Goal: Check status: Check status

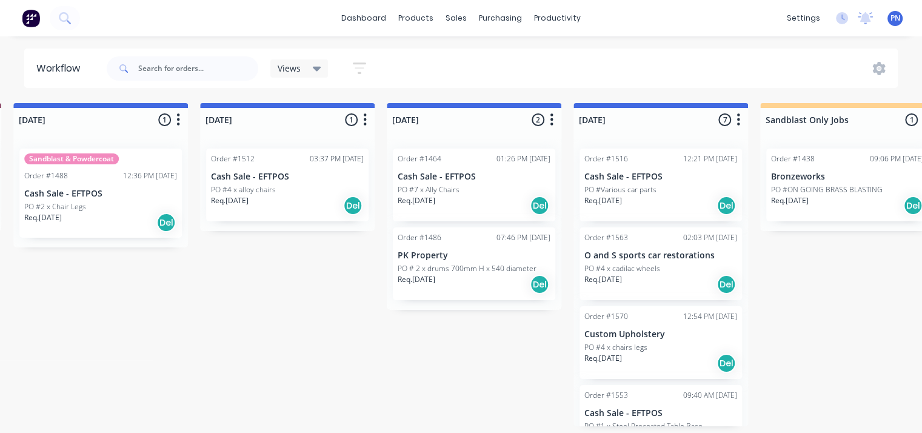
click at [664, 269] on div "PO #4 x cadilac wheels" at bounding box center [660, 268] width 153 height 11
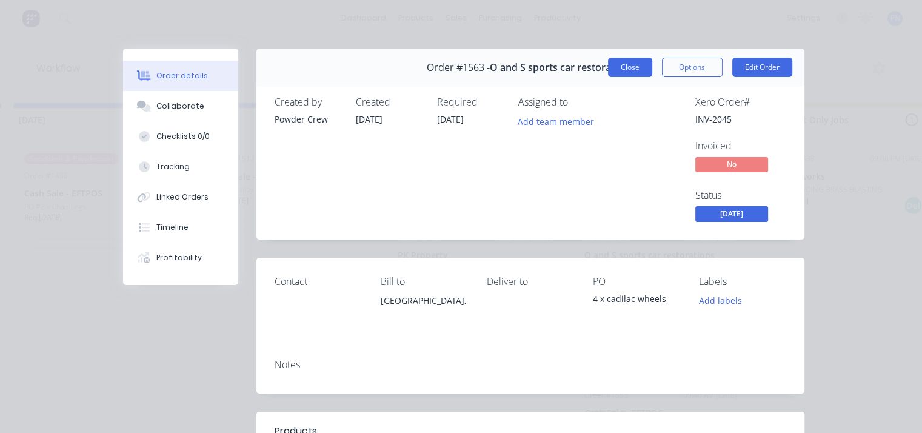
click at [624, 63] on button "Close" at bounding box center [630, 67] width 44 height 19
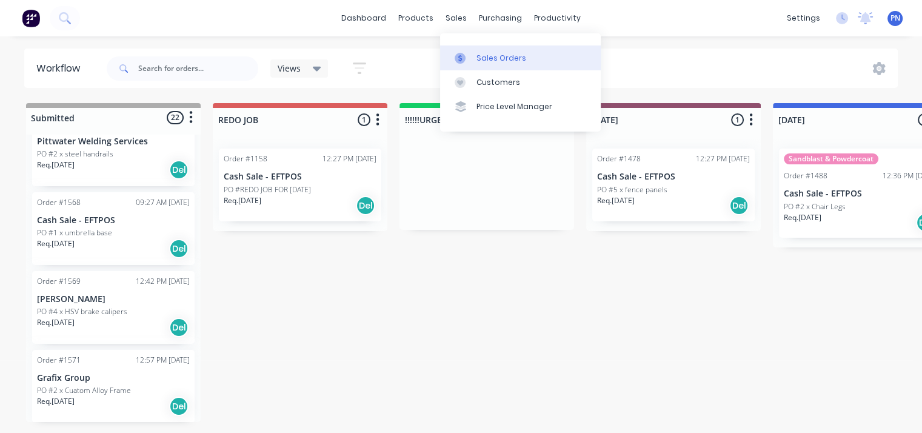
click at [481, 53] on div "Sales Orders" at bounding box center [501, 58] width 50 height 11
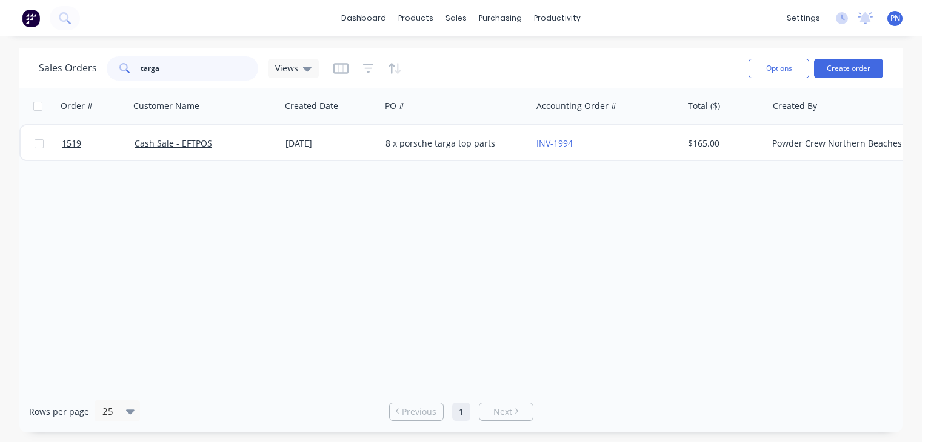
click at [168, 58] on input "targa" at bounding box center [200, 68] width 118 height 24
click at [167, 66] on input "targa" at bounding box center [200, 68] width 118 height 24
type input "[PERSON_NAME]"
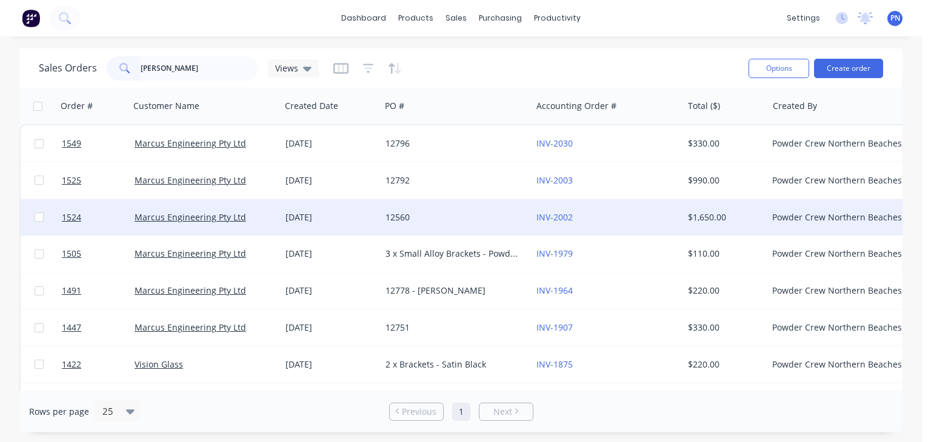
click at [470, 224] on div "12560" at bounding box center [456, 217] width 151 height 36
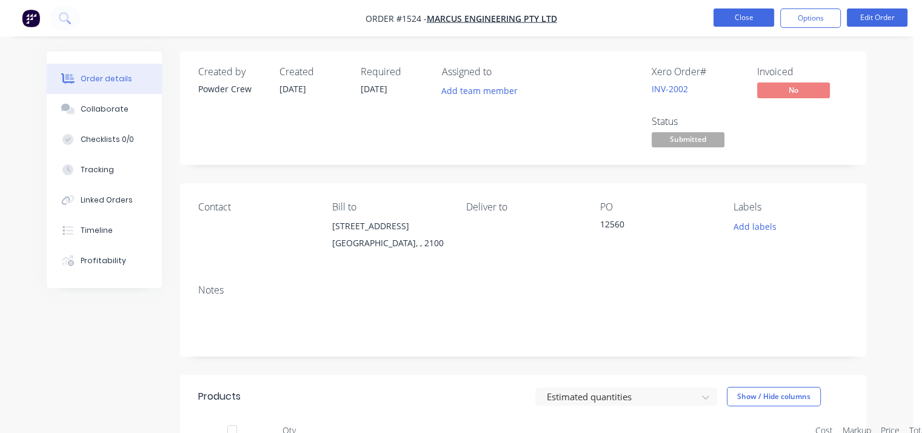
click at [753, 16] on button "Close" at bounding box center [743, 17] width 61 height 18
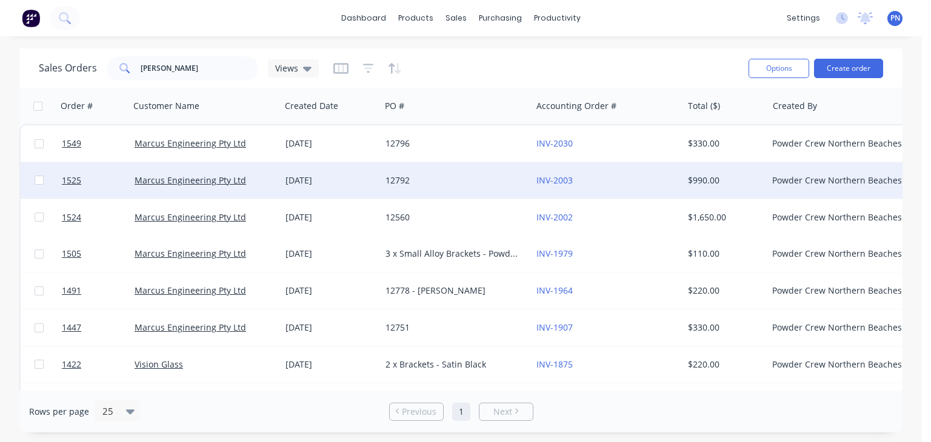
click at [395, 173] on div "12792" at bounding box center [456, 180] width 151 height 36
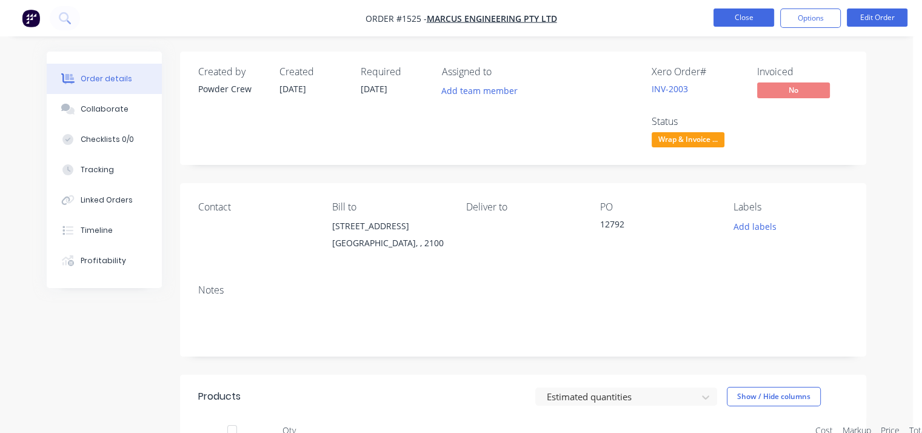
click at [727, 18] on button "Close" at bounding box center [743, 17] width 61 height 18
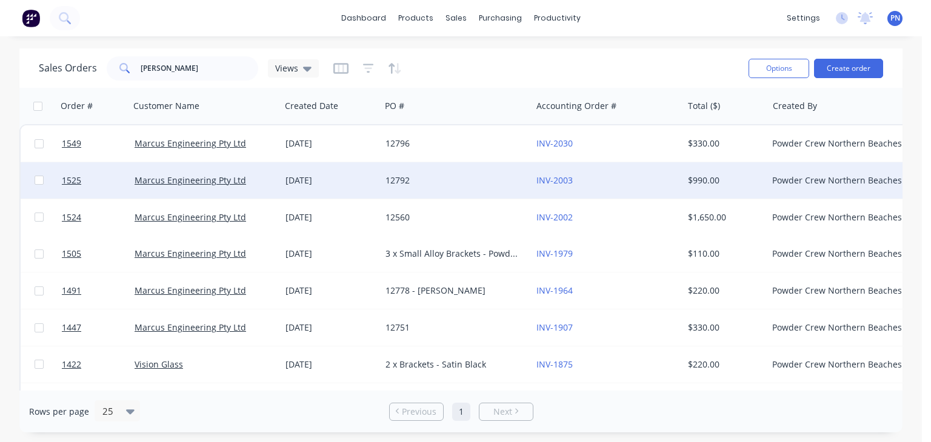
click at [406, 182] on div "12792" at bounding box center [452, 181] width 135 height 12
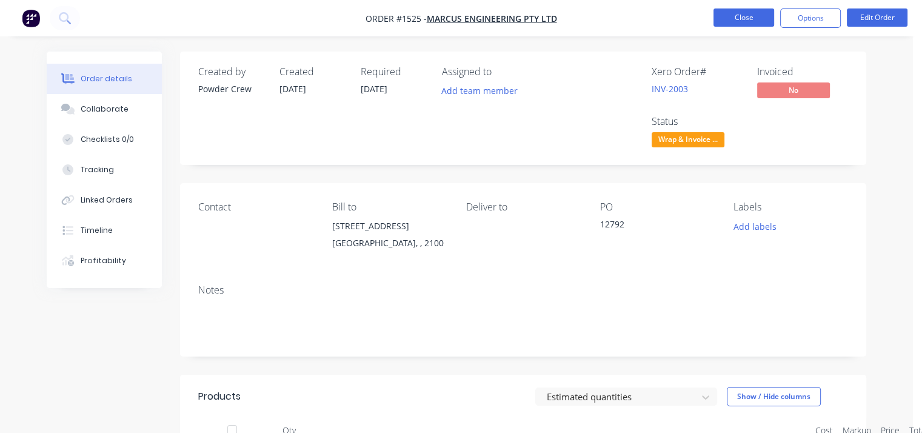
click at [729, 22] on button "Close" at bounding box center [743, 17] width 61 height 18
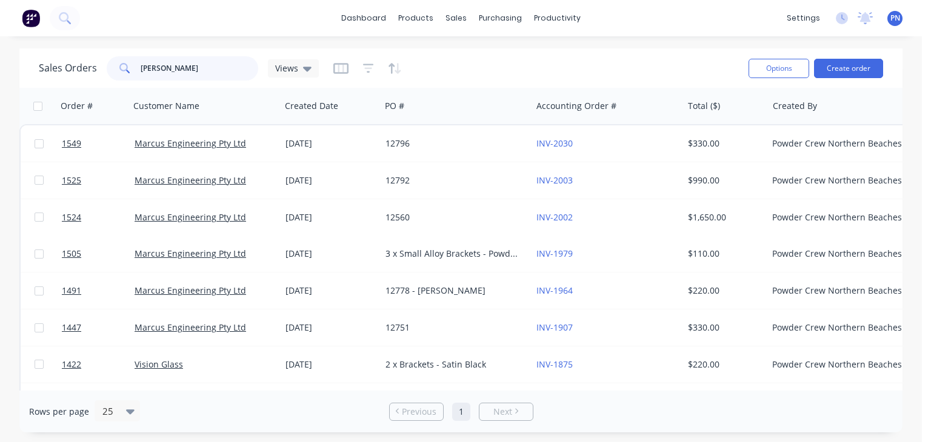
drag, startPoint x: 194, startPoint y: 68, endPoint x: 10, endPoint y: 67, distance: 184.2
click at [10, 67] on div "Sales Orders marcus Views Options Create order Order # Customer Name Created Da…" at bounding box center [461, 240] width 922 height 384
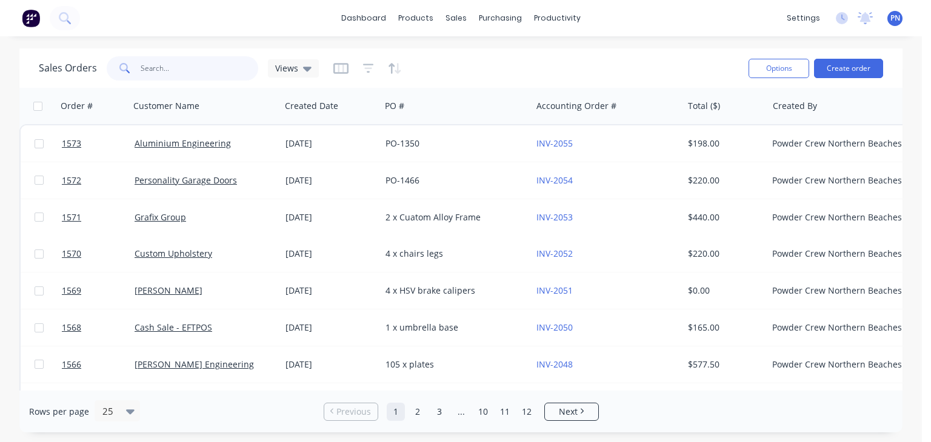
click at [201, 66] on input "text" at bounding box center [200, 68] width 118 height 24
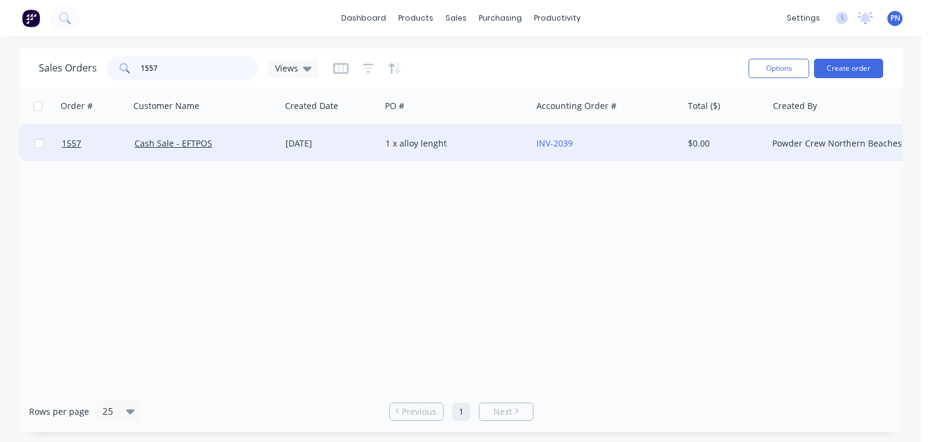
type input "1557"
click at [253, 150] on div "Cash Sale - EFTPOS" at bounding box center [205, 143] width 151 height 36
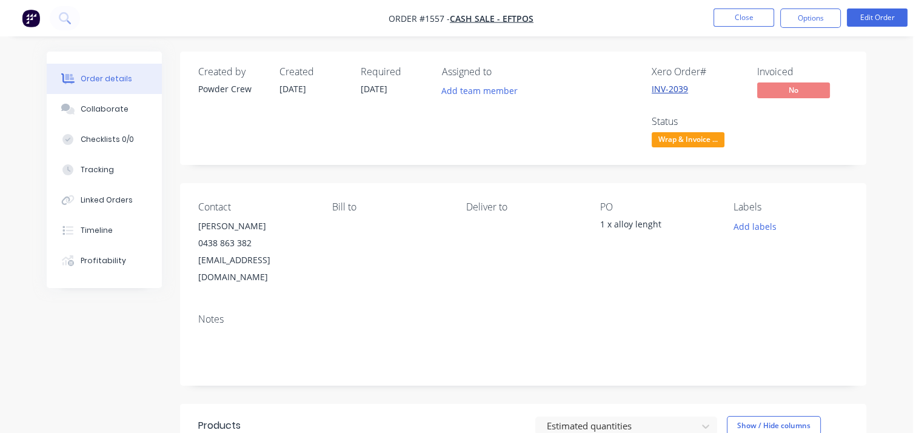
click at [664, 87] on link "INV-2039" at bounding box center [669, 89] width 36 height 12
